Goal: Task Accomplishment & Management: Complete application form

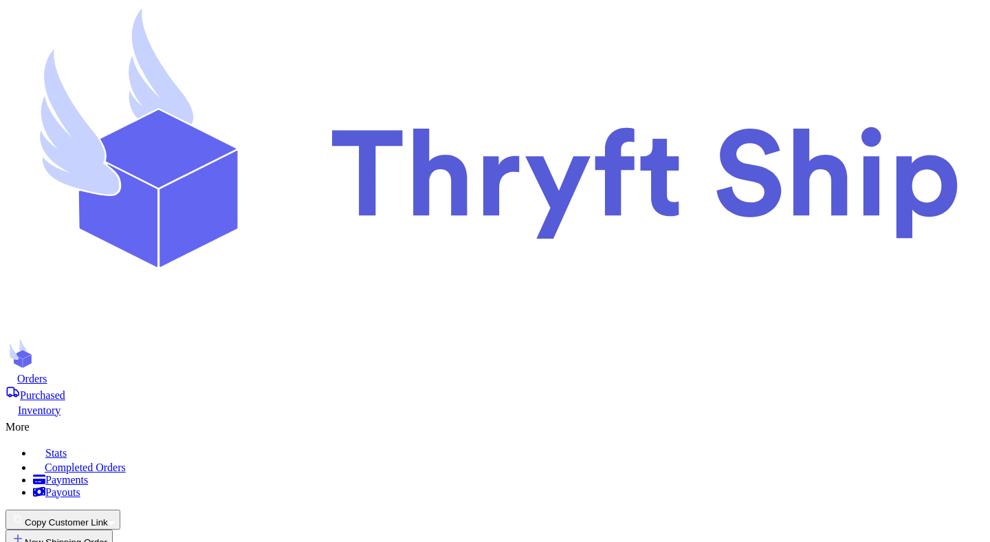
select select "unpaid"
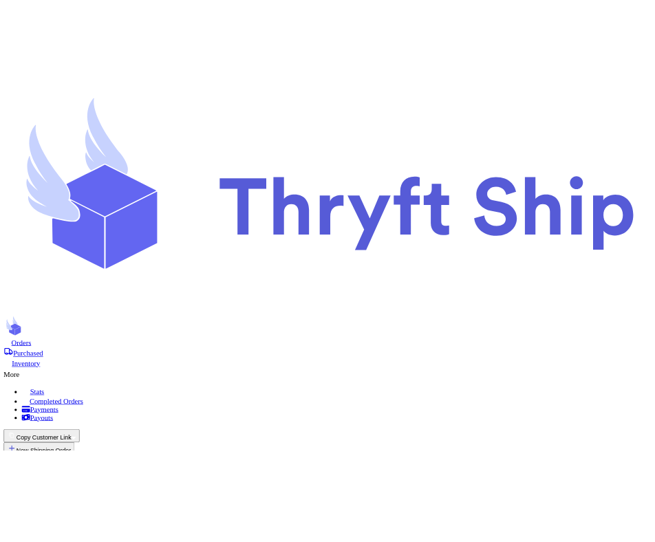
scroll to position [276, 0]
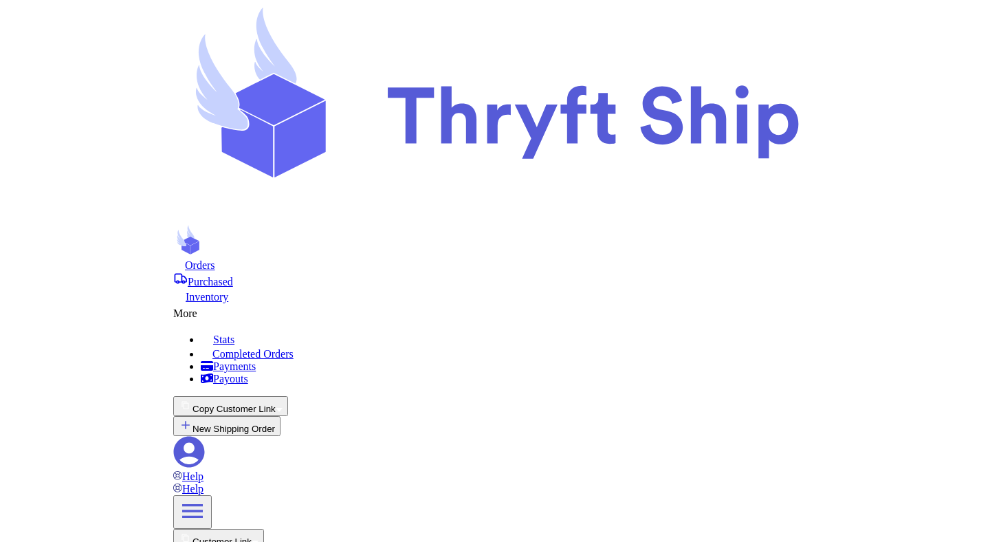
scroll to position [269, 0]
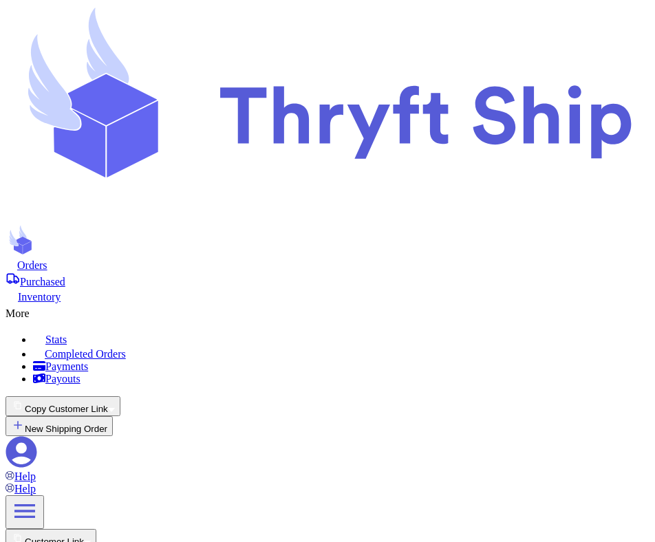
select select "unpaid"
type input "12"
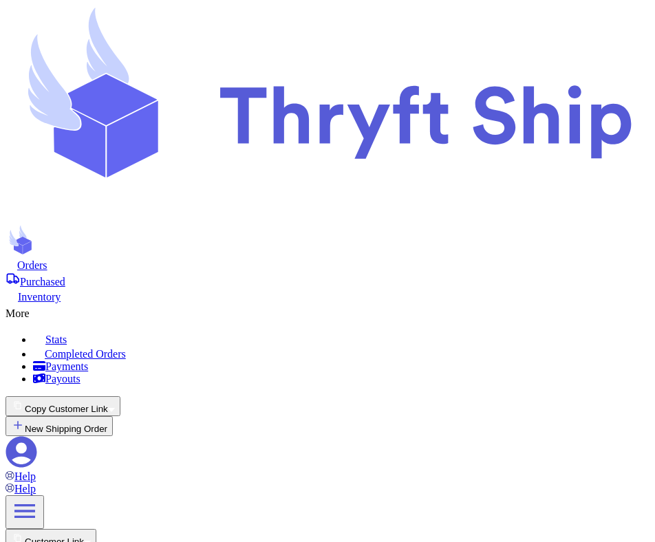
click at [113, 416] on button "New Shipping Order" at bounding box center [59, 426] width 107 height 20
select select "unknown"
type input "1"
type input "8"
type input "0"
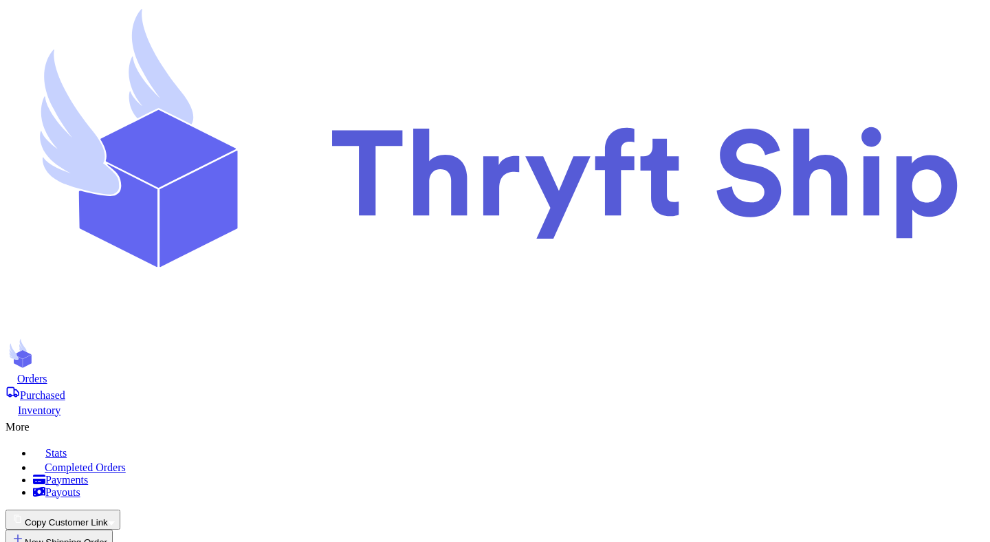
scroll to position [0, 0]
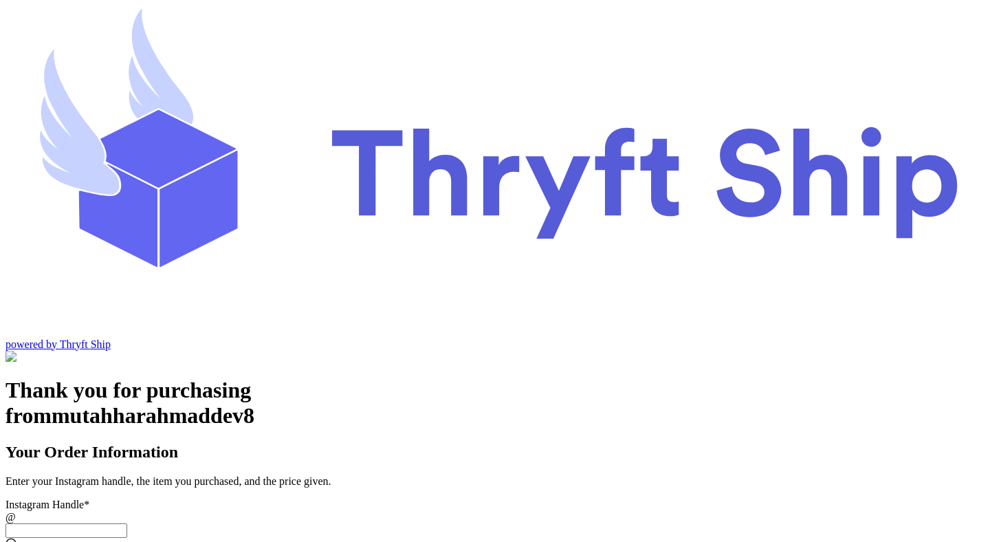
click at [127, 523] on input "Instagram Handle *" at bounding box center [67, 530] width 122 height 14
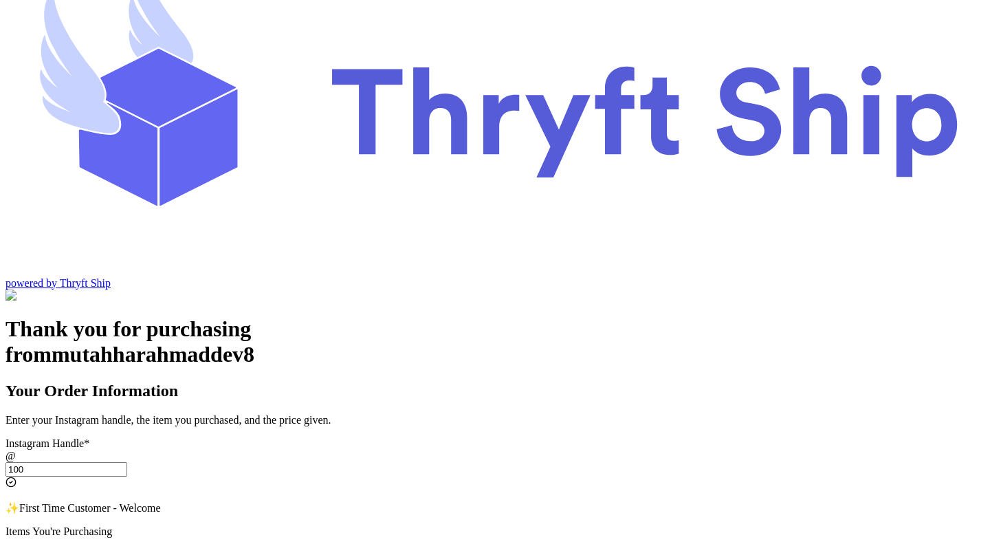
scroll to position [171, 0]
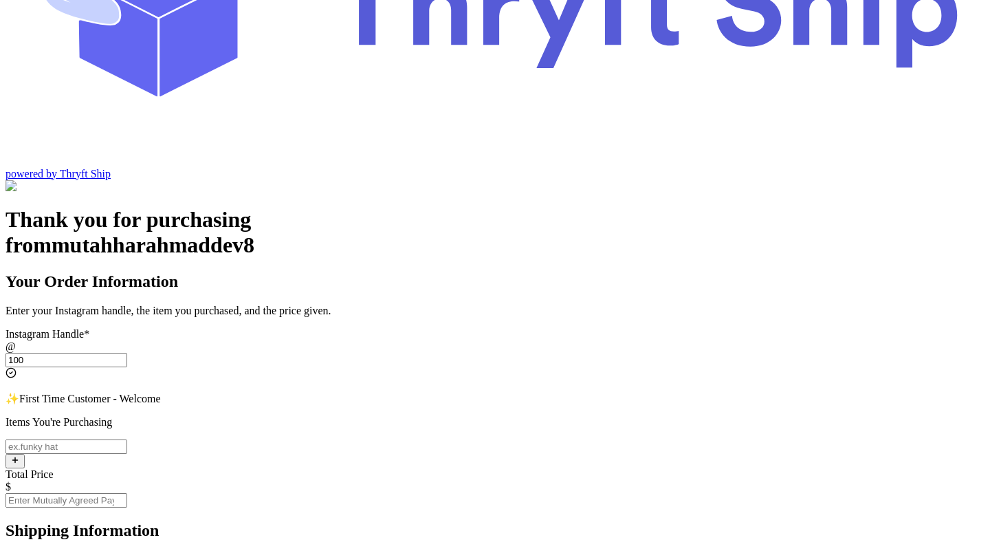
type input "100"
click at [127, 439] on input "Instagram Handle *" at bounding box center [67, 446] width 122 height 14
type input "test"
click at [127, 493] on input "Total Price" at bounding box center [67, 500] width 122 height 14
type input "100"
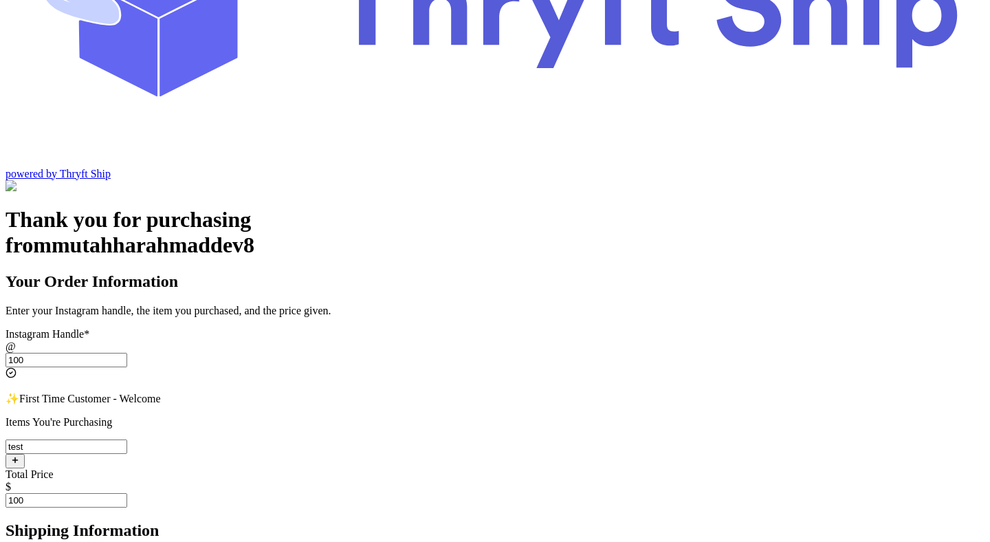
type input "[EMAIL_ADDRESS][DOMAIN_NAME]"
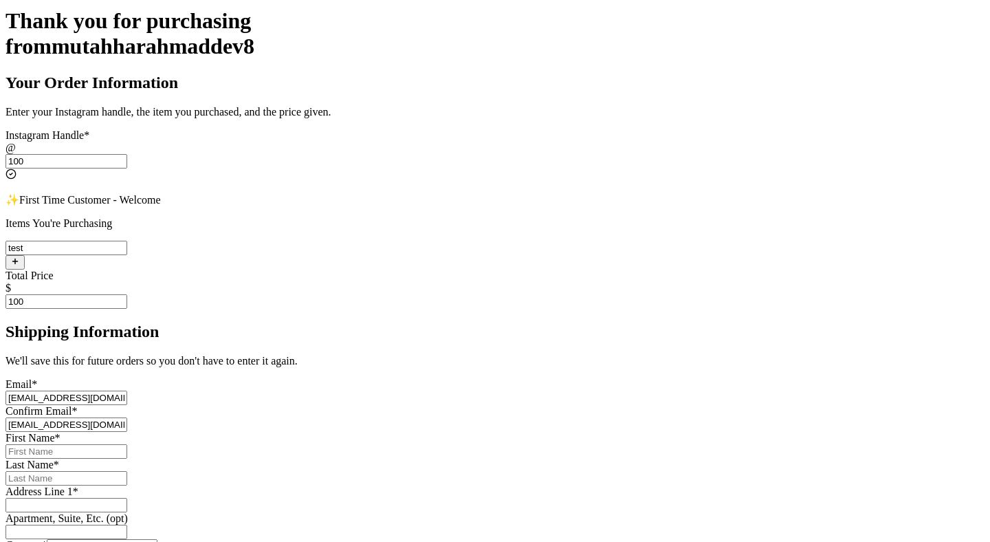
scroll to position [398, 0]
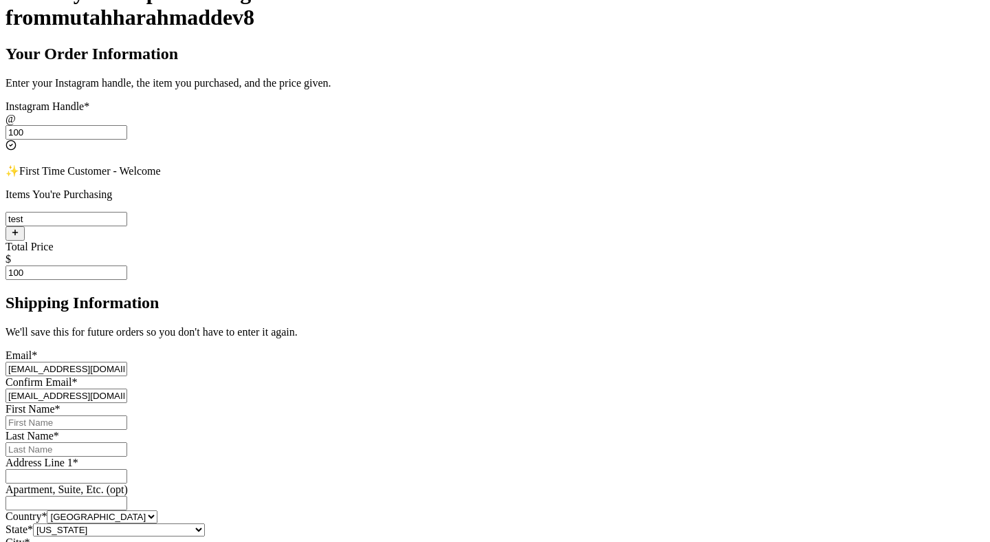
click at [127, 415] on input "Instagram Handle *" at bounding box center [67, 422] width 122 height 14
type input "Mutahhar"
click at [127, 442] on input "Instagram Handle *" at bounding box center [67, 449] width 122 height 14
type input "[PERSON_NAME]"
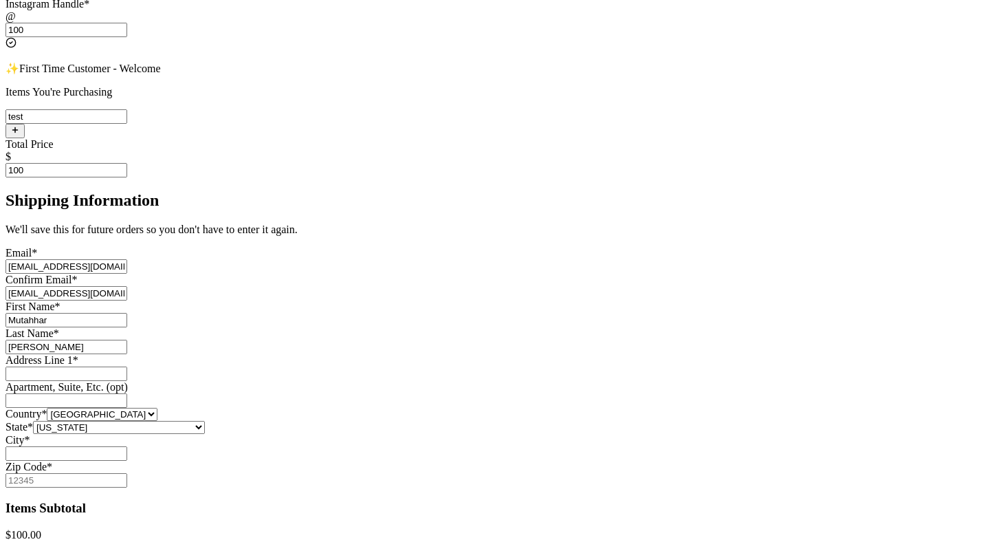
scroll to position [510, 0]
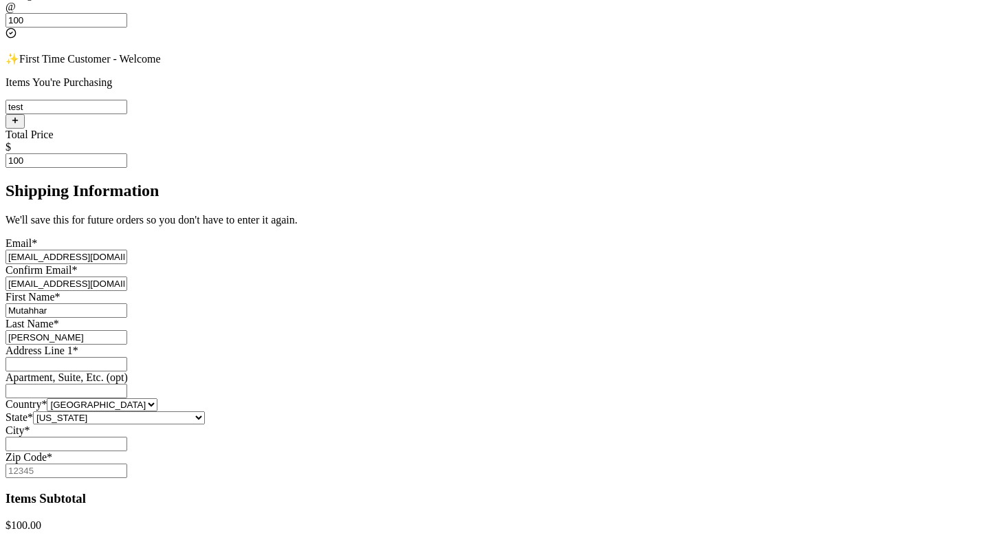
click at [127, 357] on input "Instagram Handle *" at bounding box center [67, 364] width 122 height 14
type input "[STREET_ADDRESS]"
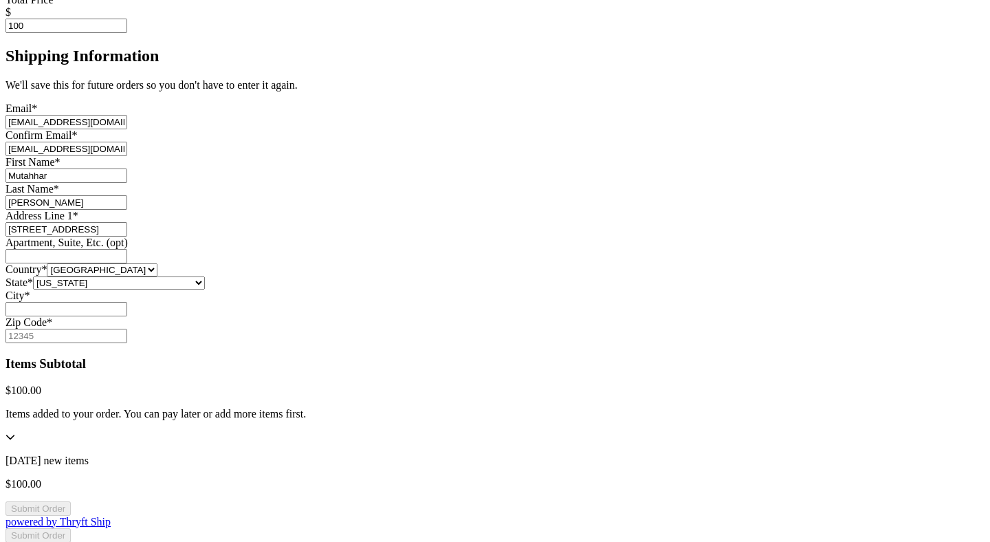
scroll to position [664, 0]
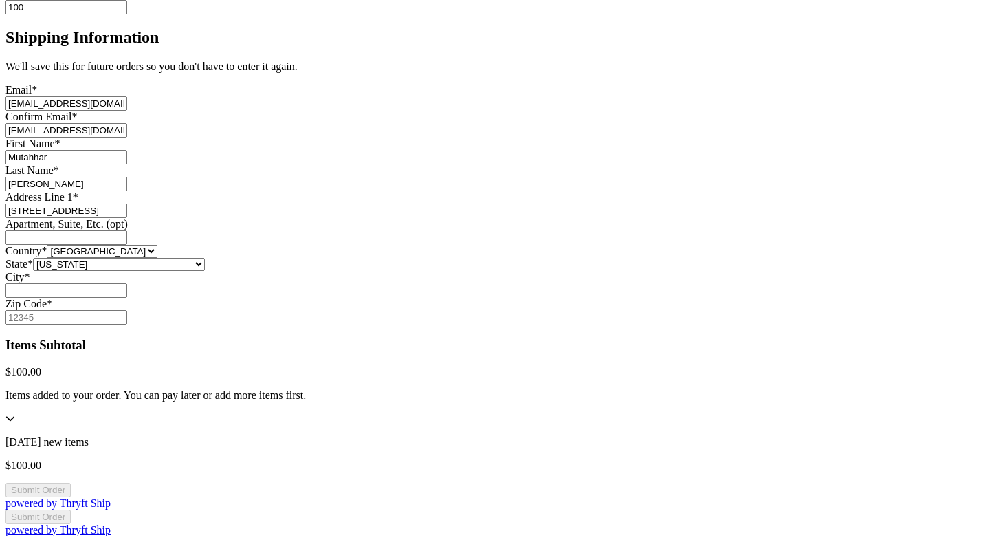
click at [127, 230] on input "Instagram Handle *" at bounding box center [67, 237] width 122 height 14
type input "Apt #12C"
click at [127, 298] on input "Instagram Handle *" at bounding box center [67, 290] width 122 height 14
type input "[GEOGRAPHIC_DATA]"
click at [127, 325] on input "Zip Code *" at bounding box center [67, 317] width 122 height 14
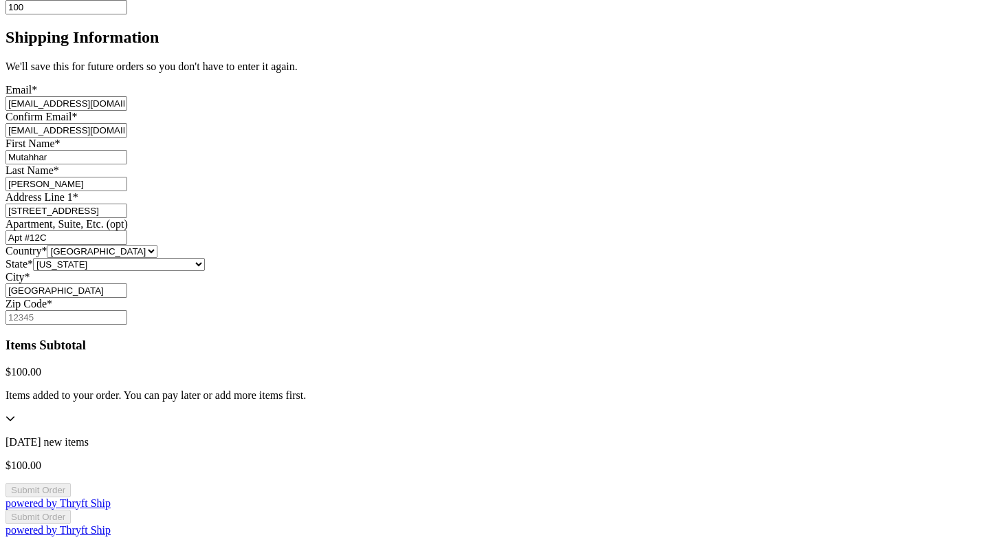
type input "84116"
click at [71, 483] on button "Submit Order" at bounding box center [38, 490] width 65 height 14
